Goal: Transaction & Acquisition: Purchase product/service

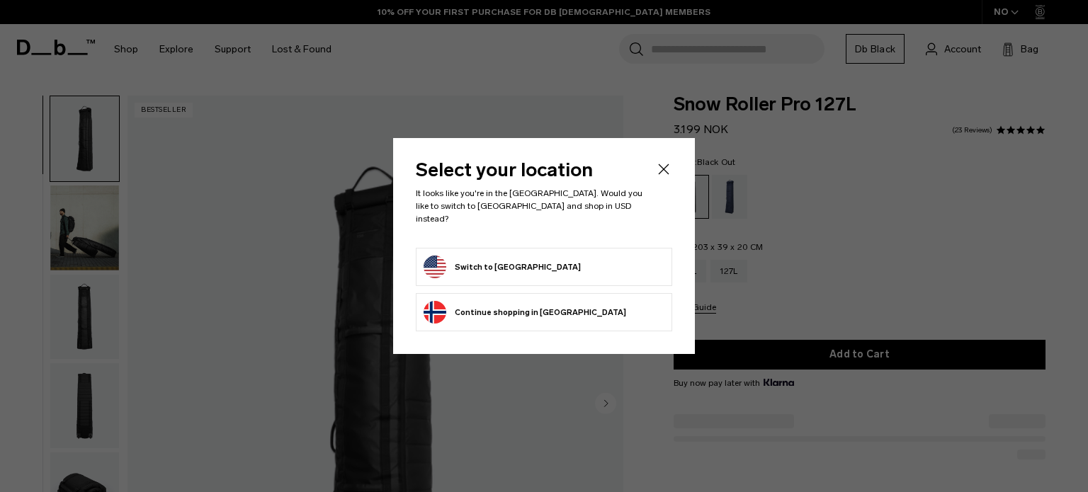
click at [519, 259] on button "Switch to [GEOGRAPHIC_DATA]" at bounding box center [502, 267] width 157 height 23
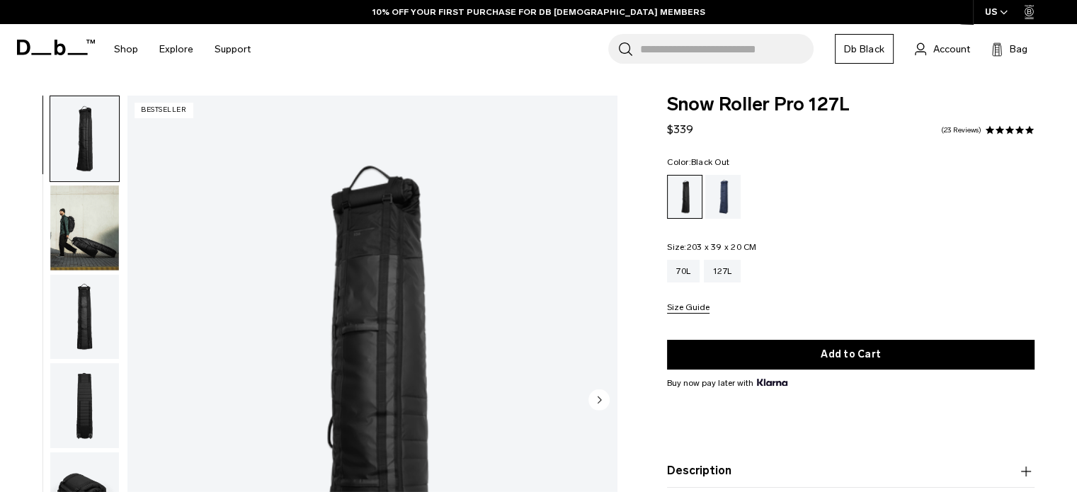
click at [647, 52] on input "Search for Bags, Luggage..." at bounding box center [727, 49] width 174 height 30
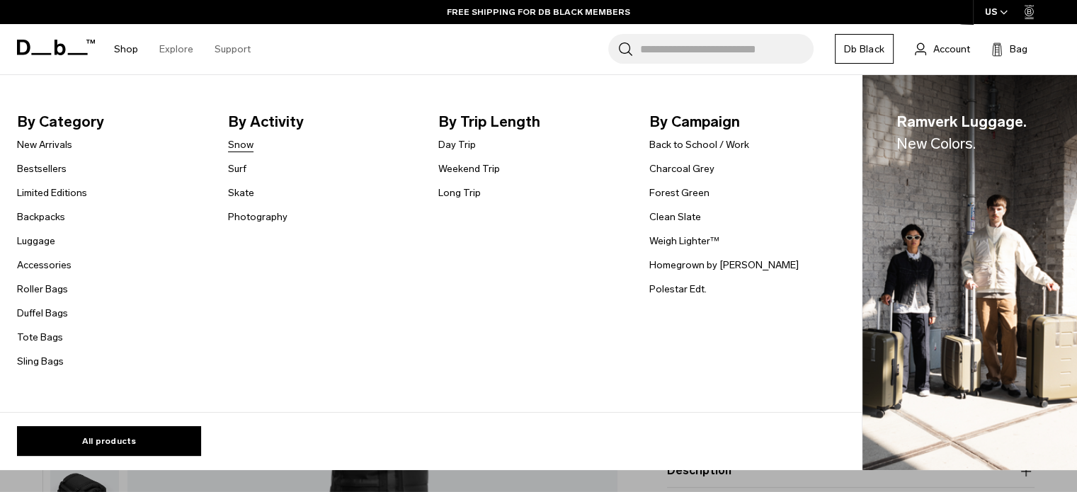
click at [240, 146] on link "Snow" at bounding box center [240, 144] width 25 height 15
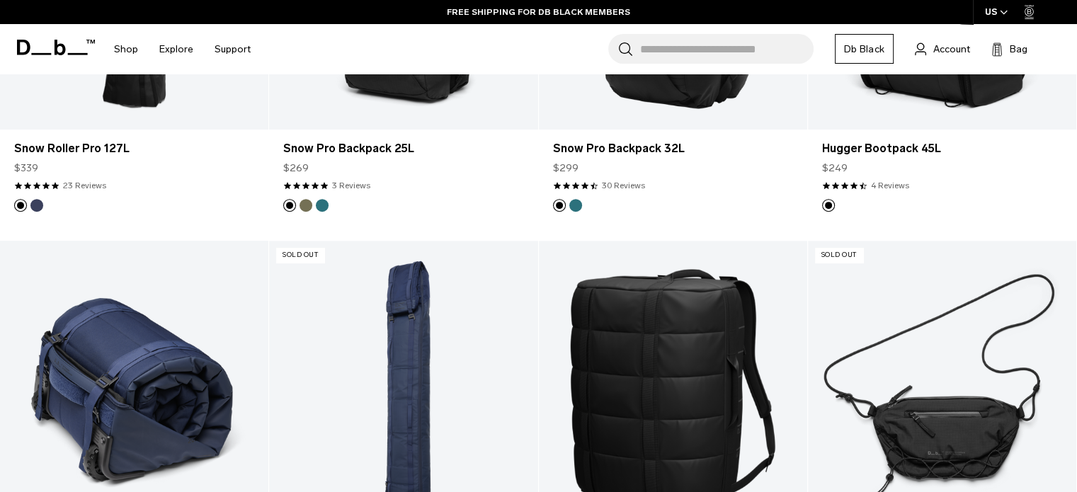
scroll to position [708, 0]
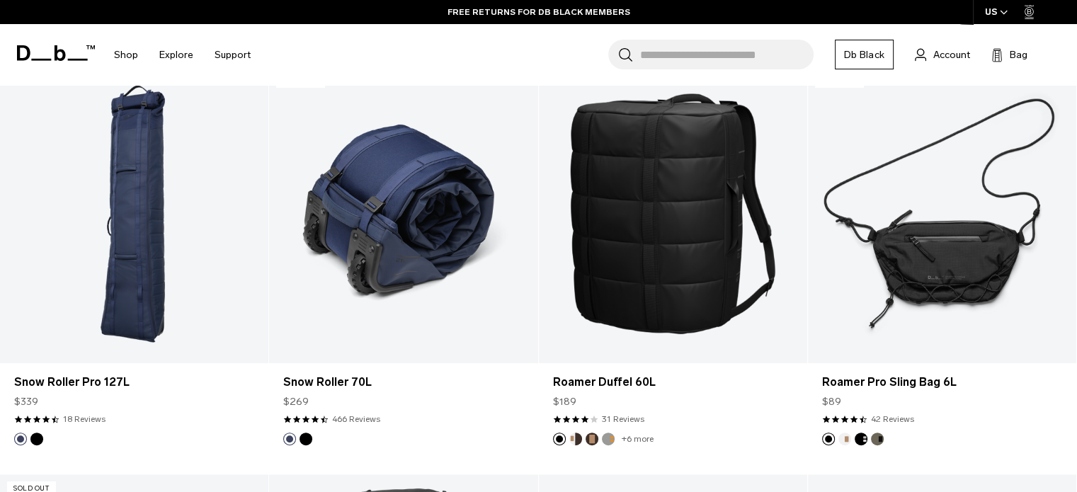
click at [310, 438] on button "Black Out" at bounding box center [306, 439] width 13 height 13
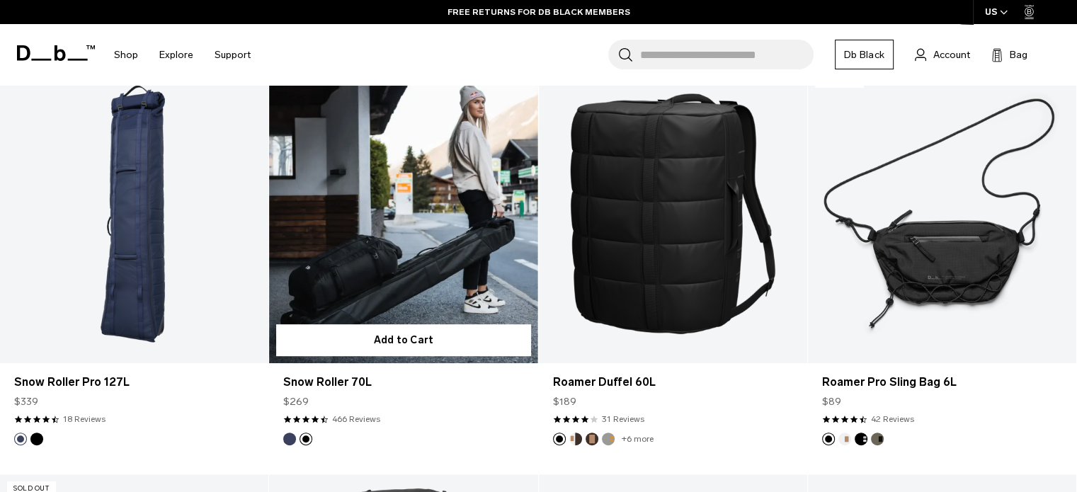
click at [289, 438] on button "Blue Hour" at bounding box center [289, 439] width 13 height 13
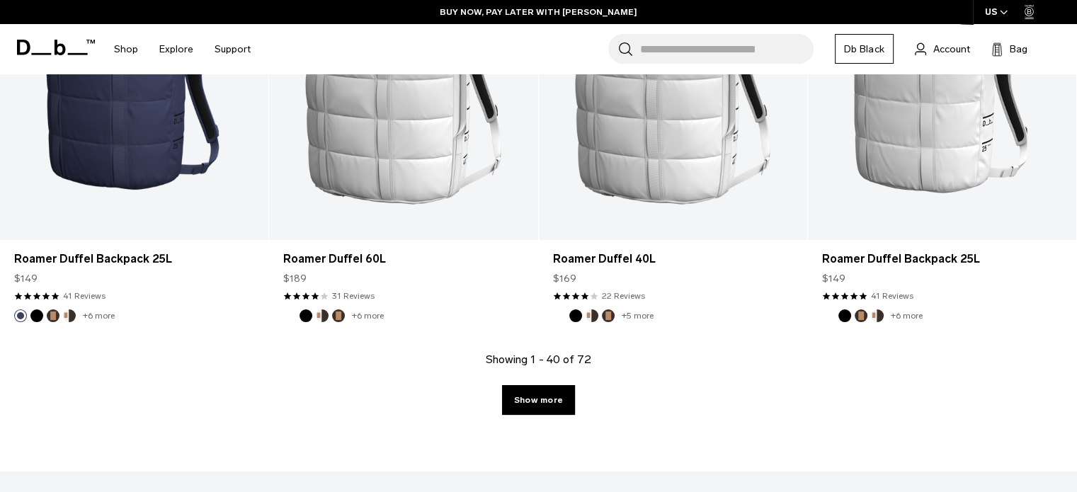
scroll to position [4108, 0]
